Goal: Information Seeking & Learning: Learn about a topic

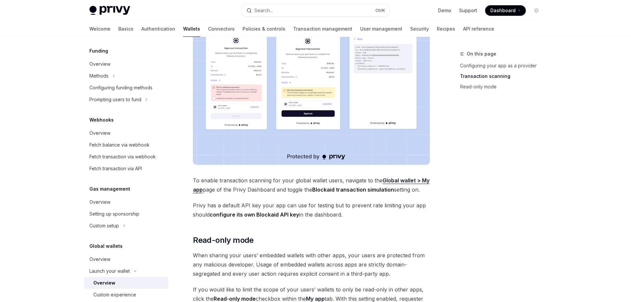
scroll to position [503, 0]
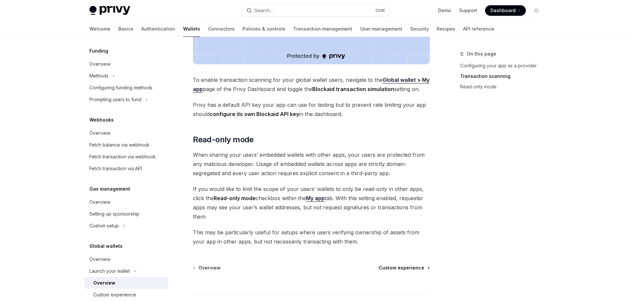
click at [400, 264] on span "Custom experience" at bounding box center [401, 267] width 46 height 7
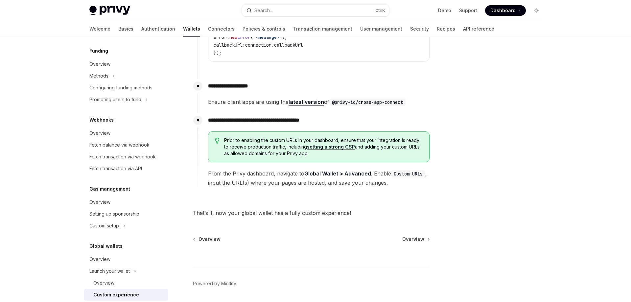
scroll to position [1161, 0]
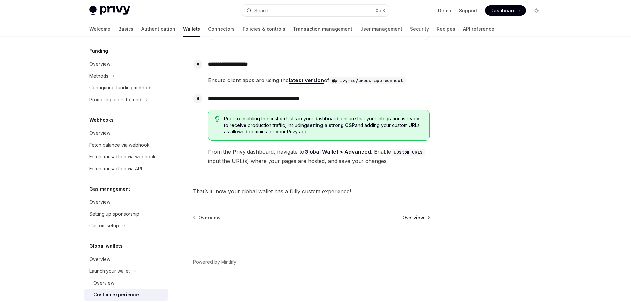
click at [414, 218] on span "Overview" at bounding box center [413, 217] width 22 height 7
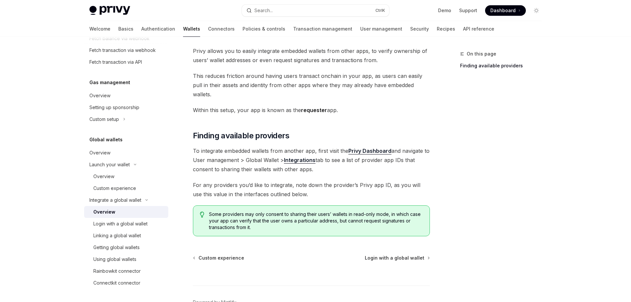
scroll to position [68, 0]
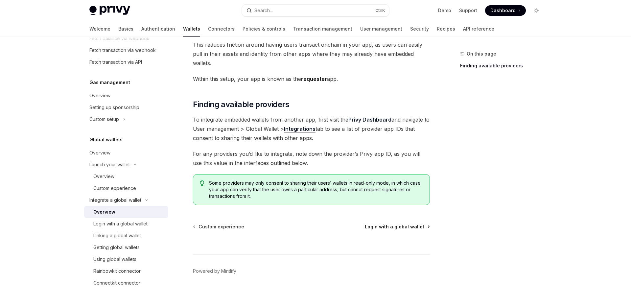
click at [396, 223] on span "Login with a global wallet" at bounding box center [394, 226] width 59 height 7
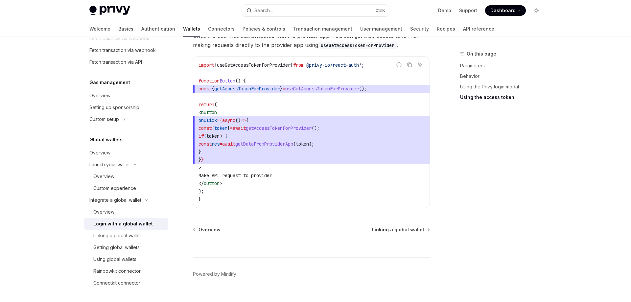
scroll to position [663, 0]
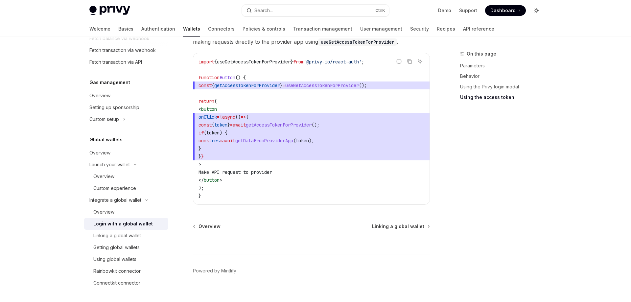
click at [538, 11] on icon "Toggle dark mode" at bounding box center [535, 10] width 5 height 5
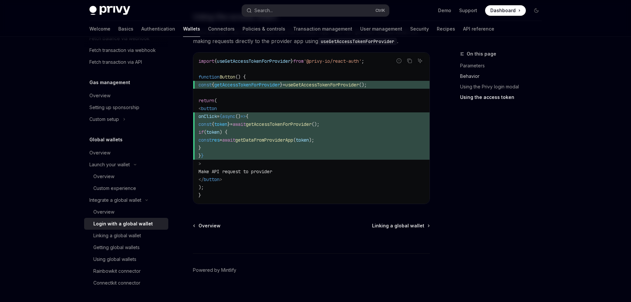
scroll to position [662, 0]
click at [535, 9] on icon "Toggle dark mode" at bounding box center [536, 11] width 4 height 4
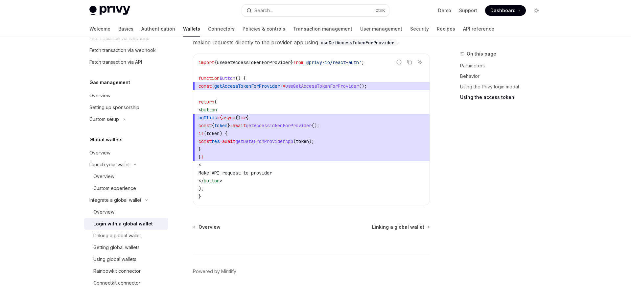
type textarea "*"
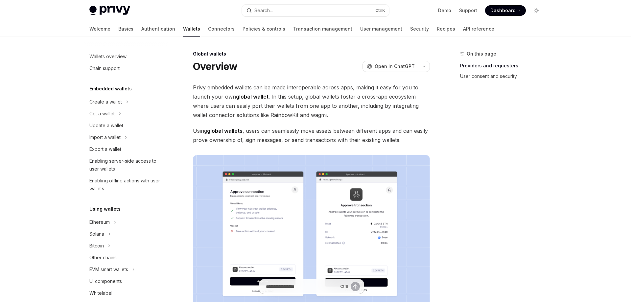
scroll to position [262, 0]
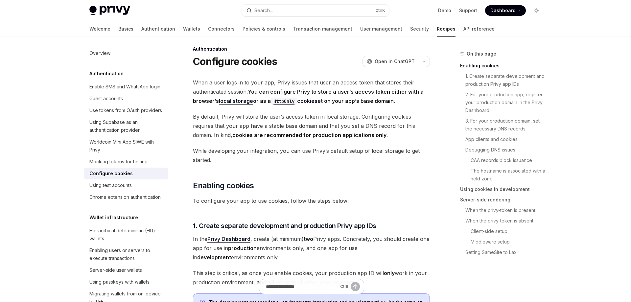
scroll to position [134, 0]
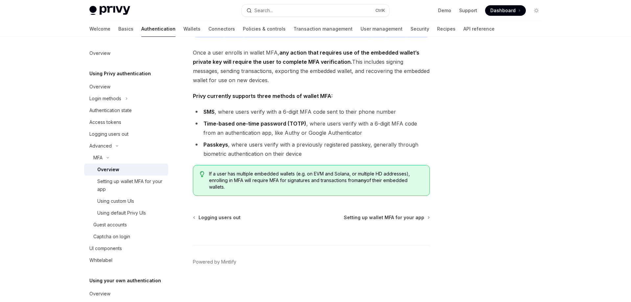
scroll to position [219, 0]
